Goal: Book appointment/travel/reservation

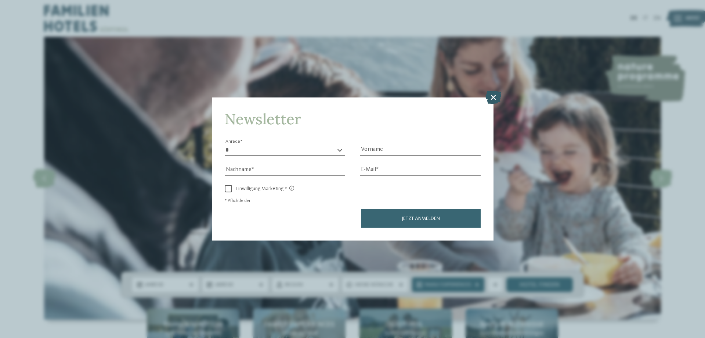
click at [496, 95] on icon at bounding box center [494, 97] width 16 height 13
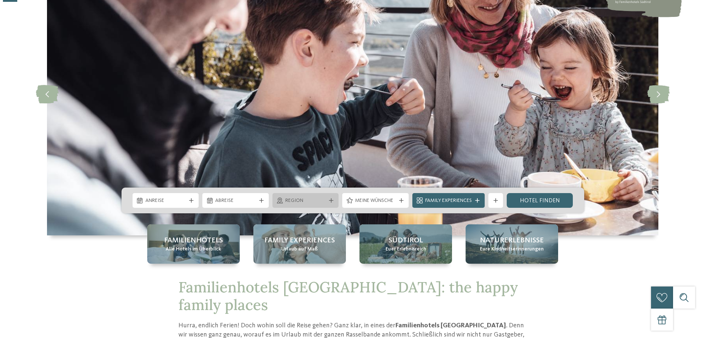
scroll to position [110, 0]
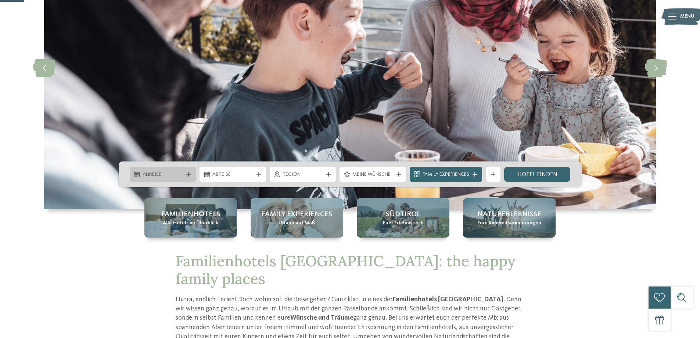
click at [170, 177] on span "Anreise" at bounding box center [163, 174] width 41 height 7
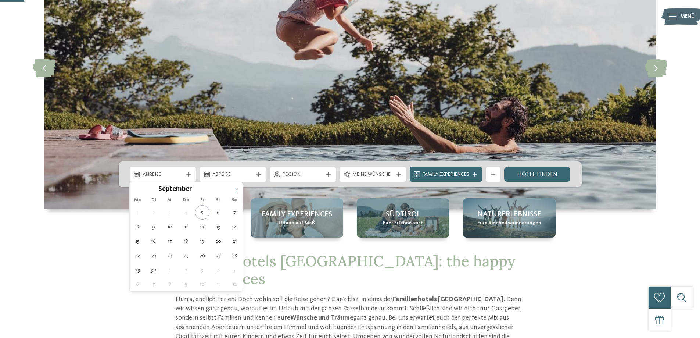
click at [236, 191] on icon at bounding box center [236, 190] width 5 height 5
type input "****"
click at [236, 191] on icon at bounding box center [236, 190] width 5 height 5
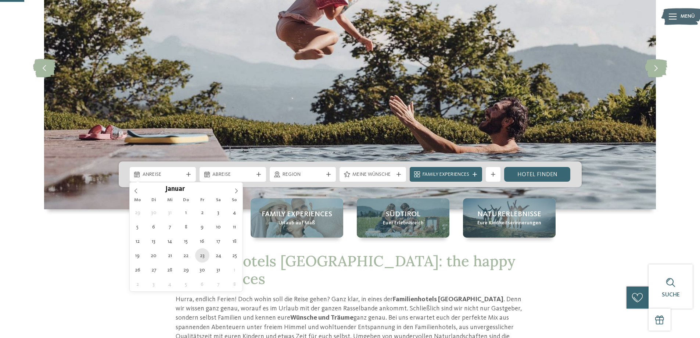
type div "23.01.2026"
type input "****"
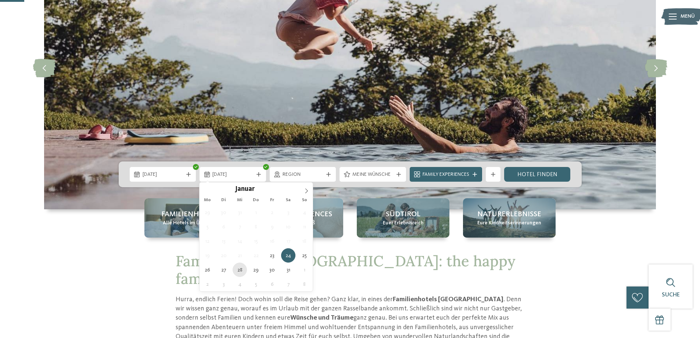
type div "28.01.2026"
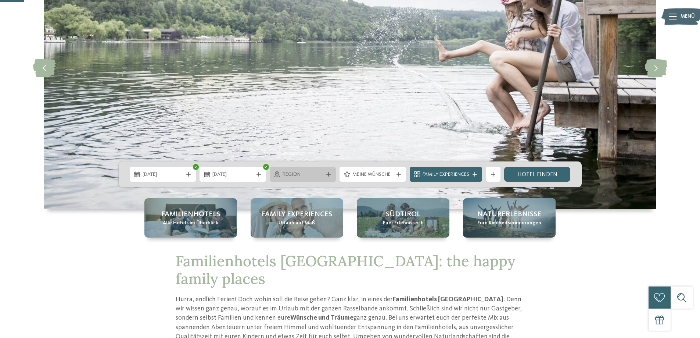
click at [315, 173] on span "Region" at bounding box center [303, 174] width 41 height 7
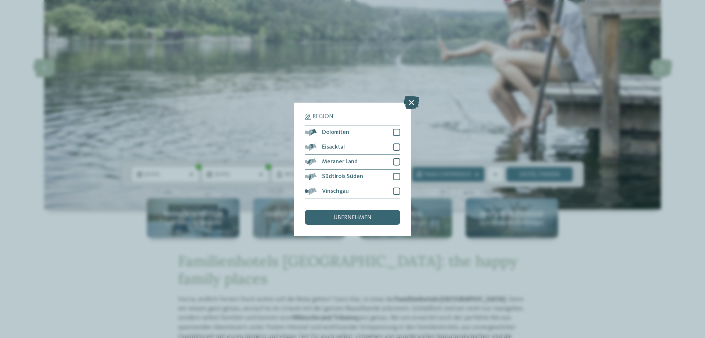
click at [413, 99] on icon at bounding box center [412, 102] width 16 height 13
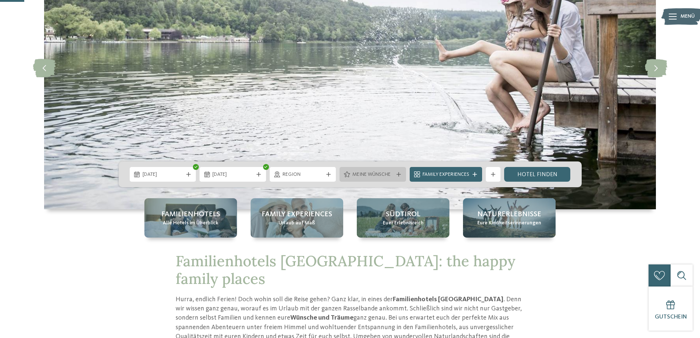
click at [372, 175] on span "Meine Wünsche" at bounding box center [372, 174] width 41 height 7
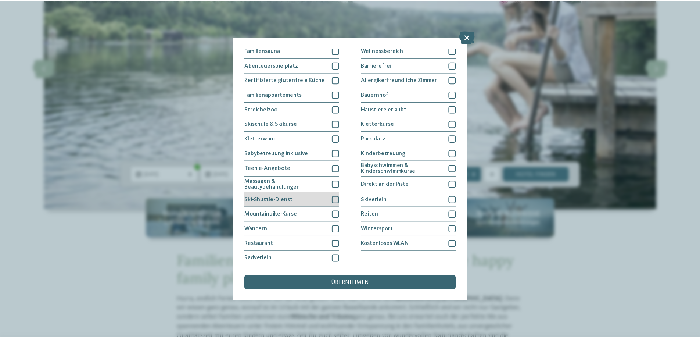
scroll to position [47, 0]
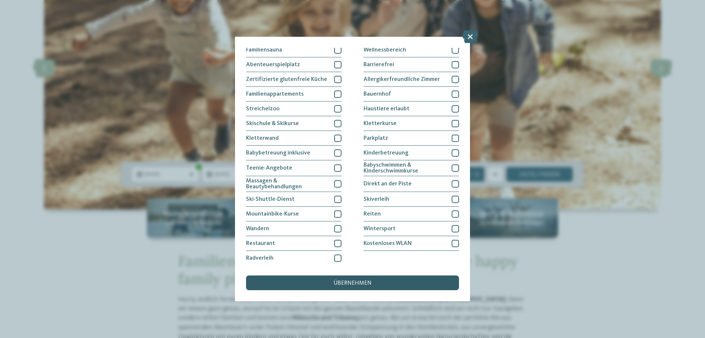
click at [367, 282] on span "übernehmen" at bounding box center [353, 283] width 38 height 6
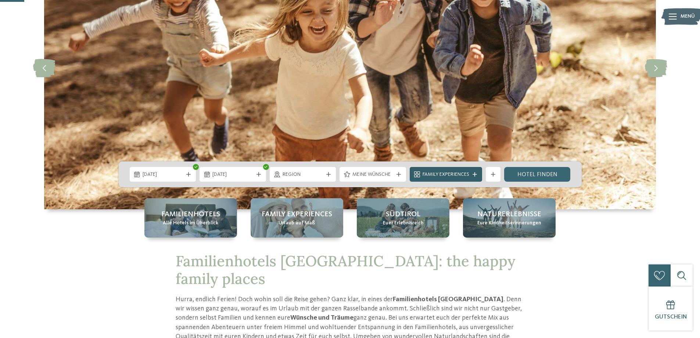
click at [467, 177] on span "Family Experiences" at bounding box center [446, 174] width 47 height 7
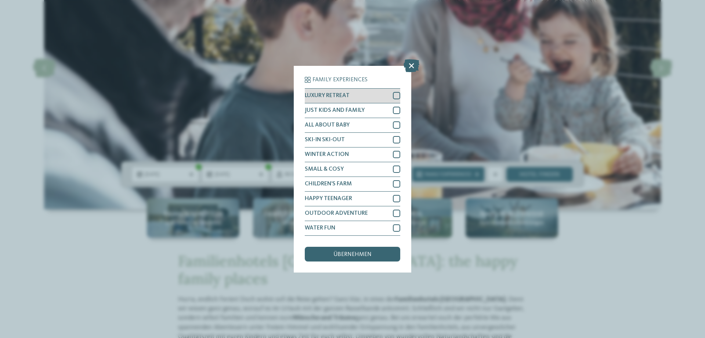
click at [397, 97] on div at bounding box center [396, 95] width 7 height 7
click at [398, 112] on div at bounding box center [396, 110] width 7 height 7
click at [396, 124] on div at bounding box center [396, 124] width 7 height 7
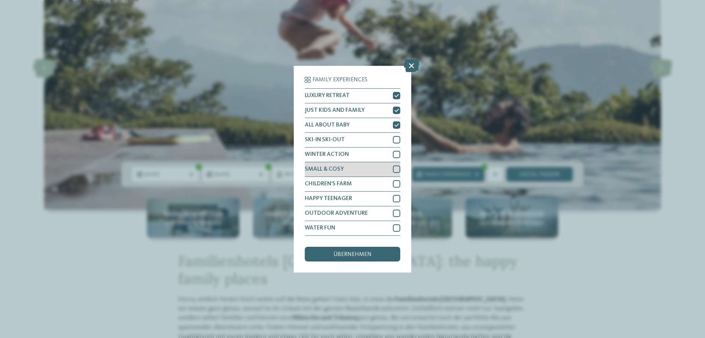
click at [395, 169] on div at bounding box center [396, 168] width 7 height 7
click at [397, 181] on div at bounding box center [396, 183] width 7 height 7
click at [396, 227] on div at bounding box center [396, 227] width 7 height 7
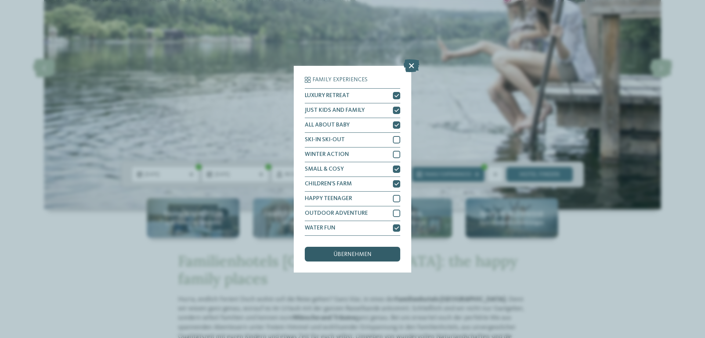
click at [381, 254] on div "übernehmen" at bounding box center [353, 254] width 96 height 15
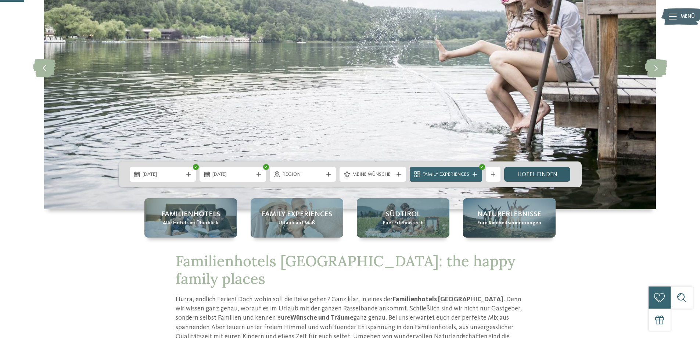
click at [551, 172] on link "Hotel finden" at bounding box center [537, 174] width 67 height 15
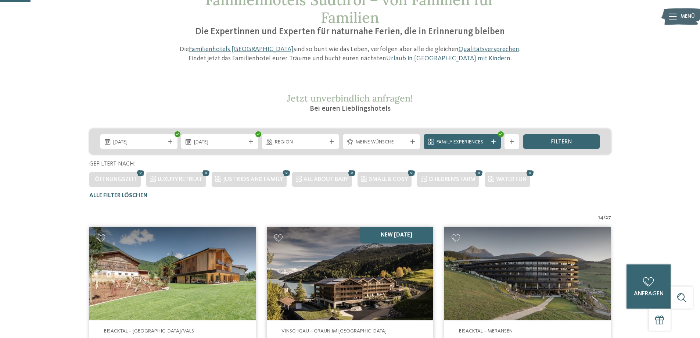
scroll to position [57, 0]
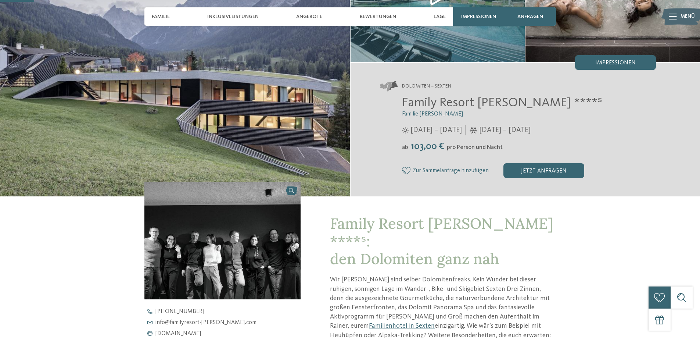
scroll to position [110, 0]
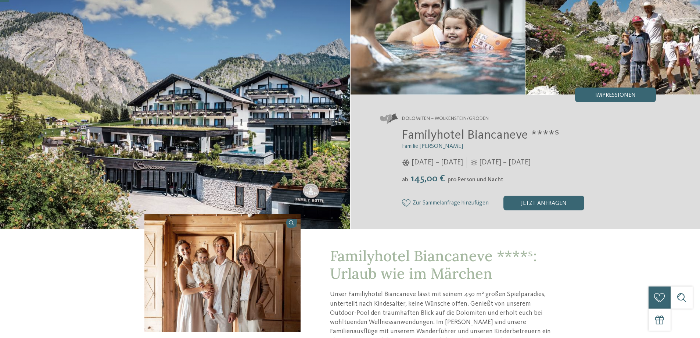
scroll to position [73, 0]
